Goal: Task Accomplishment & Management: Manage account settings

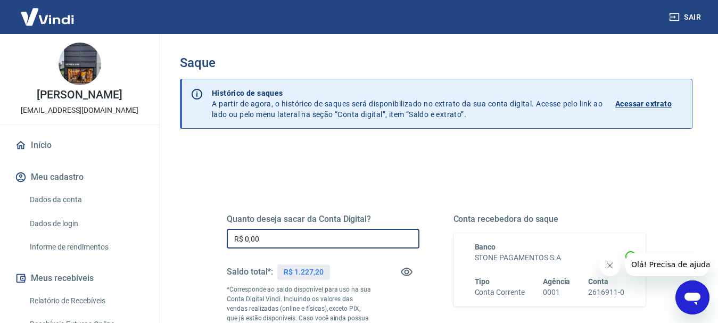
click at [262, 237] on input "R$ 0,00" at bounding box center [323, 239] width 193 height 20
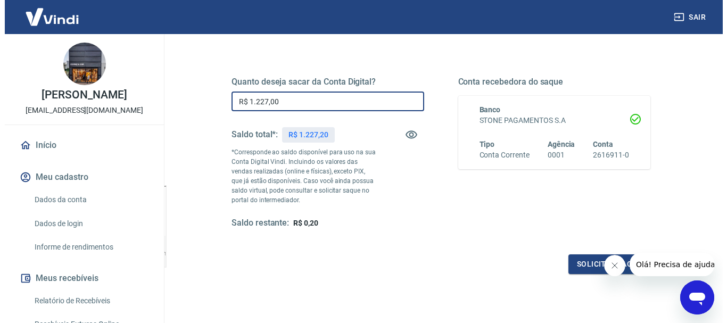
scroll to position [160, 0]
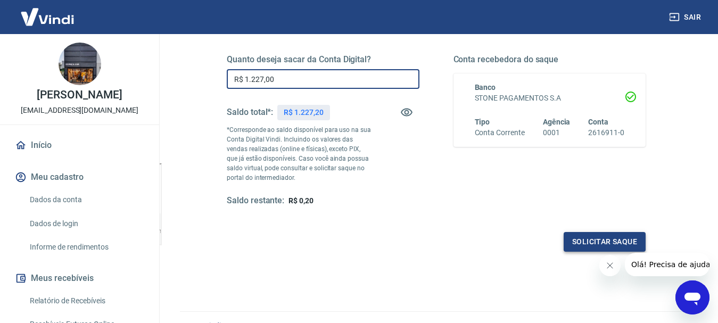
type input "R$ 1.227,00"
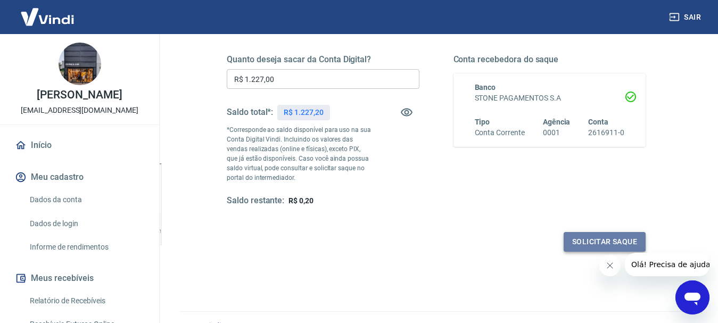
click at [595, 243] on button "Solicitar saque" at bounding box center [604, 242] width 82 height 20
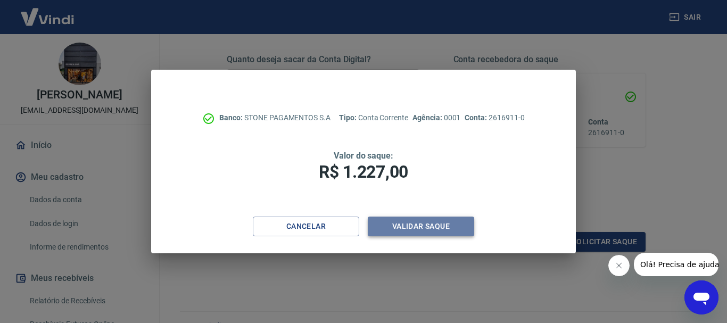
click at [450, 225] on button "Validar saque" at bounding box center [421, 227] width 106 height 20
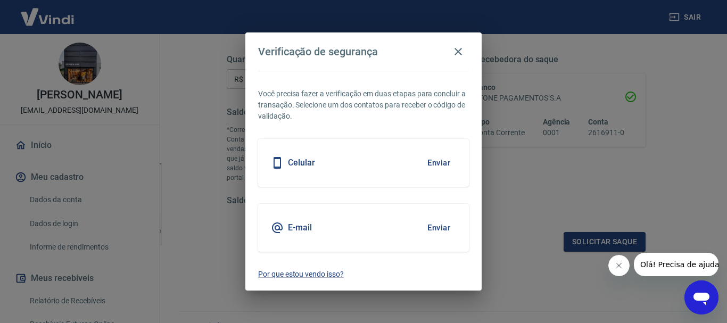
click at [440, 226] on button "Enviar" at bounding box center [438, 228] width 35 height 22
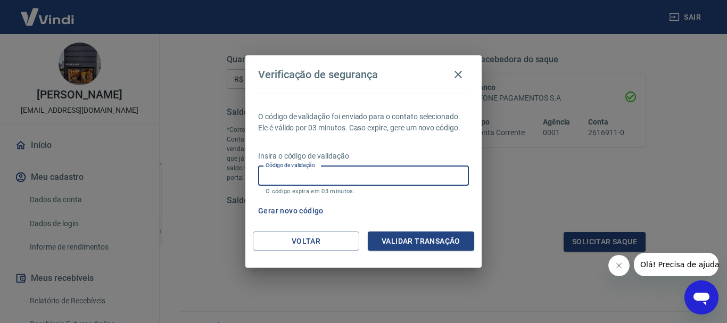
click at [351, 177] on input "Código de validação" at bounding box center [363, 176] width 211 height 20
type input "817600"
click at [411, 238] on button "Validar transação" at bounding box center [421, 241] width 106 height 20
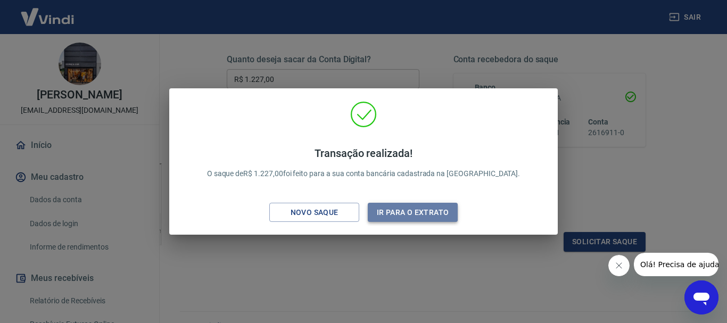
click at [411, 215] on button "Ir para o extrato" at bounding box center [413, 213] width 90 height 20
